Goal: Find contact information: Find contact information

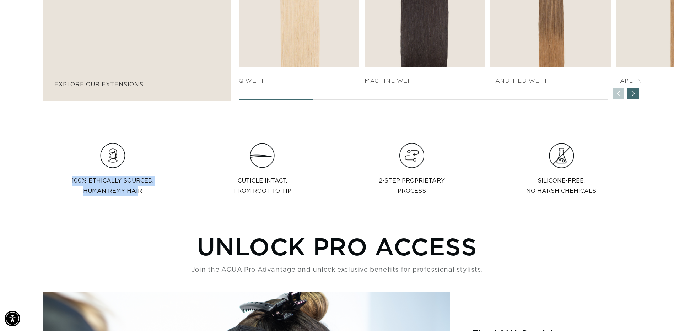
scroll to position [0, 1247]
drag, startPoint x: 71, startPoint y: 179, endPoint x: 141, endPoint y: 190, distance: 71.1
click at [141, 190] on div "100% Ethically sourced,  Human Remy Hair" at bounding box center [113, 172] width 140 height 59
copy p "100% Ethically sourced,  Human Remy Hair"
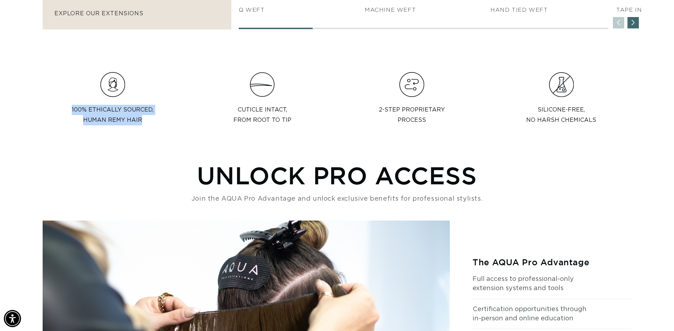
scroll to position [0, 0]
drag, startPoint x: 239, startPoint y: 331, endPoint x: 86, endPoint y: 313, distance: 154.5
click at [85, 313] on img at bounding box center [246, 322] width 407 height 202
click at [157, 123] on div "100% Ethically sourced,  Human Remy Hair" at bounding box center [113, 101] width 140 height 59
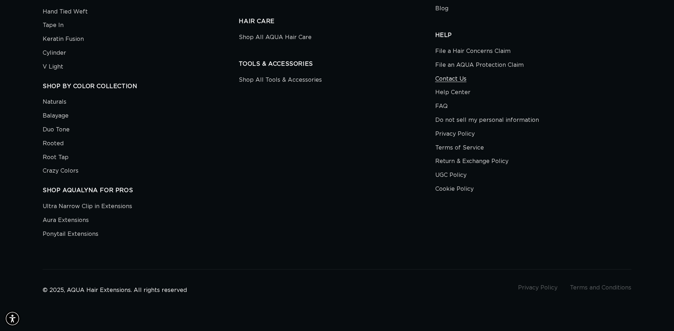
scroll to position [0, 623]
click at [449, 79] on link "Contact Us" at bounding box center [450, 79] width 31 height 14
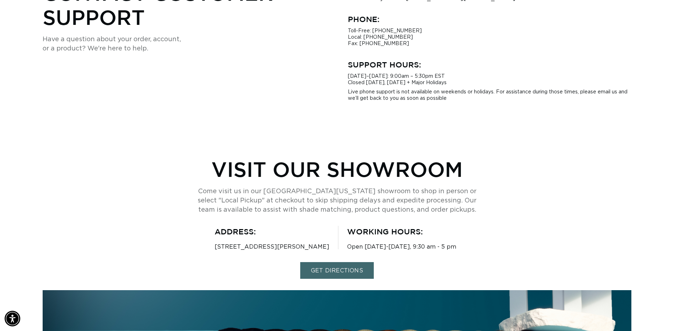
drag, startPoint x: 215, startPoint y: 245, endPoint x: 322, endPoint y: 247, distance: 107.3
click at [322, 247] on p "4350 Oakes Rd. #503, Davie, FL 33314" at bounding box center [272, 247] width 115 height 8
copy p "4350 Oakes Rd. #503, Davie, FL 33314"
